Goal: Complete application form

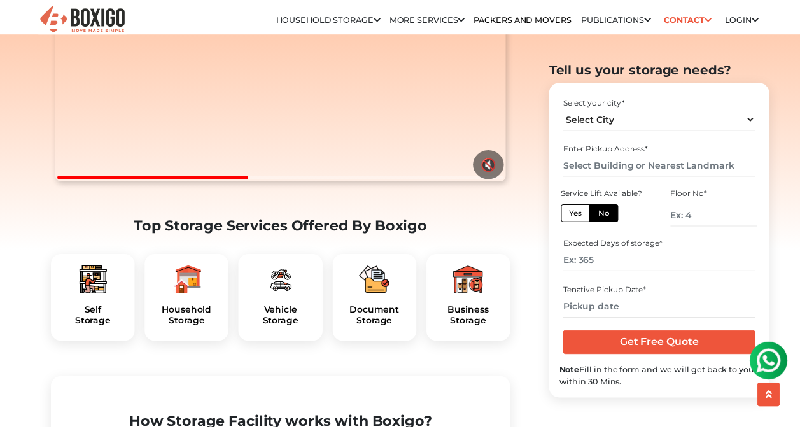
scroll to position [229, 0]
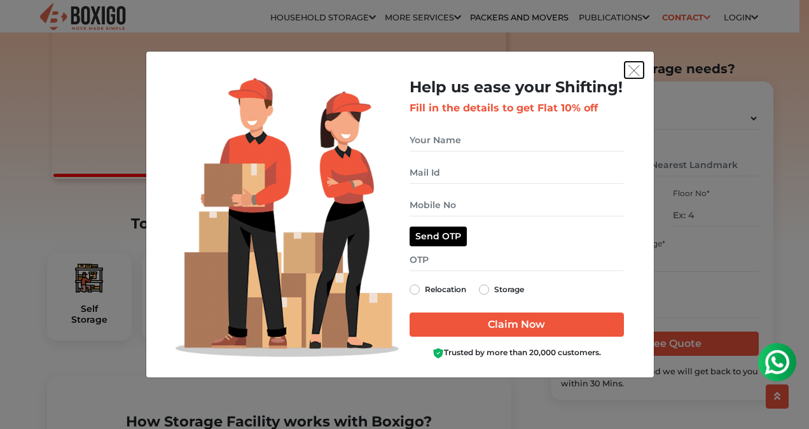
click at [635, 69] on img "get free quote dialog" at bounding box center [634, 70] width 11 height 11
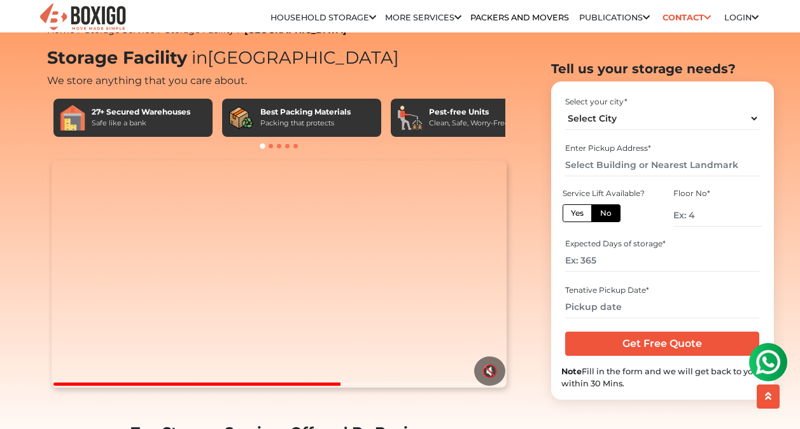
scroll to position [0, 0]
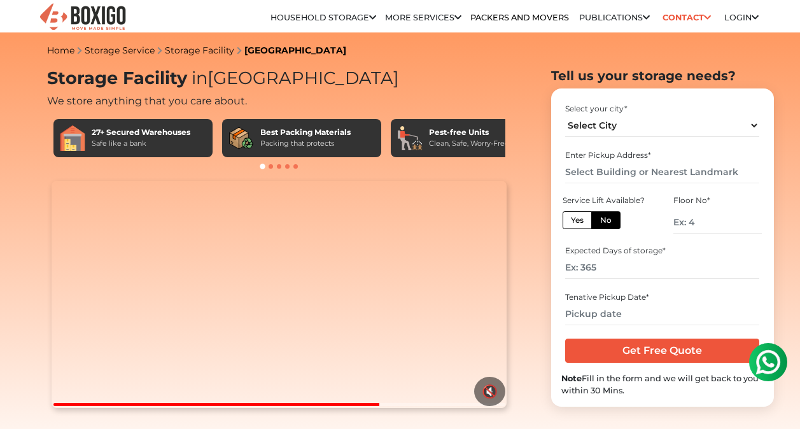
click at [654, 110] on div "Select your city *" at bounding box center [662, 108] width 194 height 11
click at [625, 120] on select "Select City [GEOGRAPHIC_DATA] [GEOGRAPHIC_DATA] [GEOGRAPHIC_DATA] [GEOGRAPHIC_D…" at bounding box center [662, 126] width 194 height 22
select select "[GEOGRAPHIC_DATA]"
click at [565, 115] on select "Select City [GEOGRAPHIC_DATA] [GEOGRAPHIC_DATA] [GEOGRAPHIC_DATA] [GEOGRAPHIC_D…" at bounding box center [662, 126] width 194 height 22
click at [643, 182] on input "text" at bounding box center [662, 172] width 194 height 22
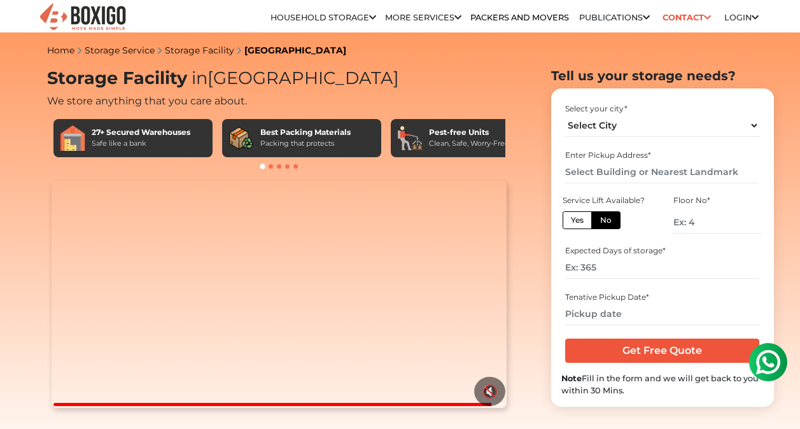
click at [580, 223] on label "Yes" at bounding box center [576, 220] width 29 height 18
click at [579, 223] on input "Yes" at bounding box center [575, 218] width 8 height 8
radio input "true"
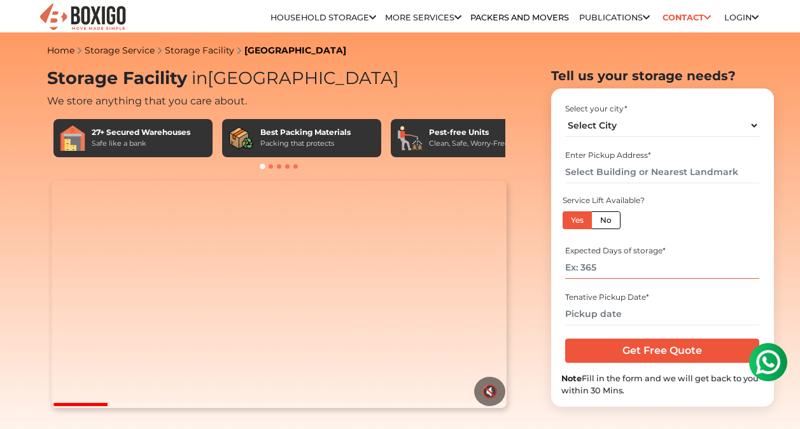
click at [619, 268] on input "number" at bounding box center [662, 267] width 194 height 22
click at [639, 162] on input "text" at bounding box center [662, 172] width 194 height 22
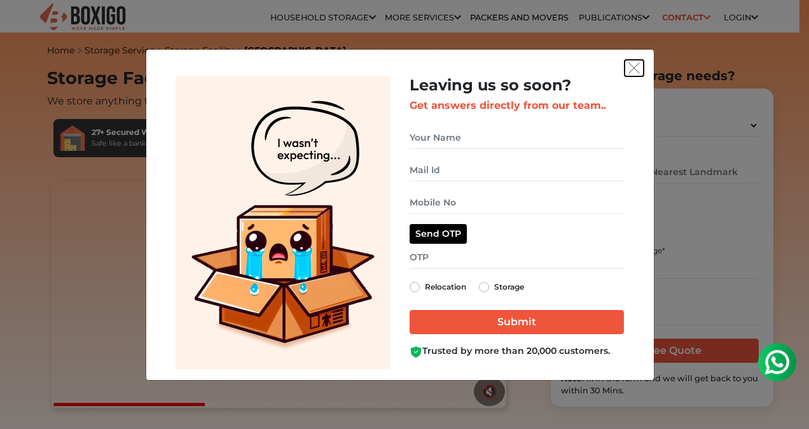
click at [633, 63] on img "get free quote dialog" at bounding box center [634, 67] width 11 height 11
